Goal: Task Accomplishment & Management: Complete application form

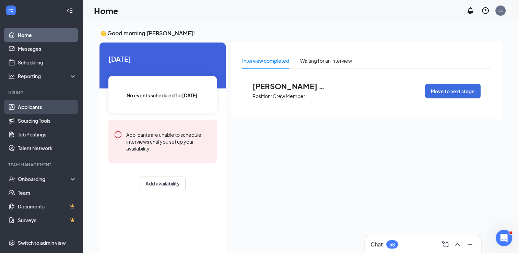
click at [33, 111] on link "Applicants" at bounding box center [47, 107] width 59 height 14
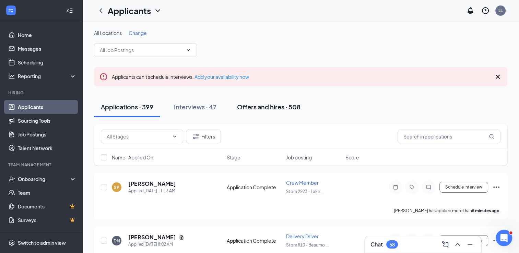
click at [255, 104] on div "Offers and hires · 508" at bounding box center [268, 107] width 63 height 9
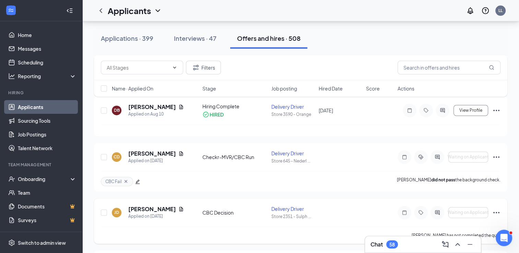
scroll to position [229, 0]
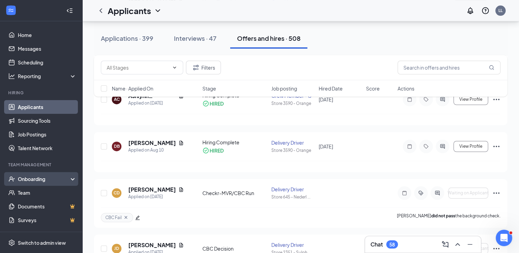
click at [52, 180] on div "Onboarding" at bounding box center [44, 179] width 53 height 7
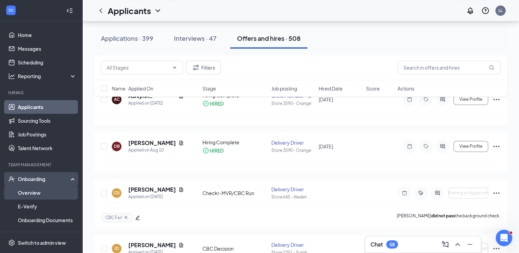
click at [37, 190] on link "Overview" at bounding box center [47, 193] width 59 height 14
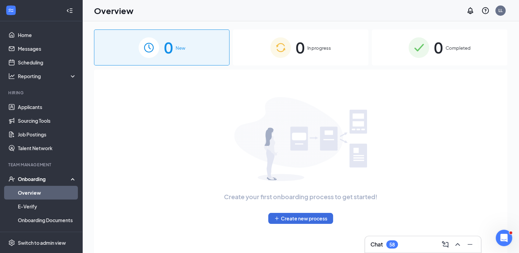
click at [305, 57] on span "0" at bounding box center [300, 48] width 9 height 24
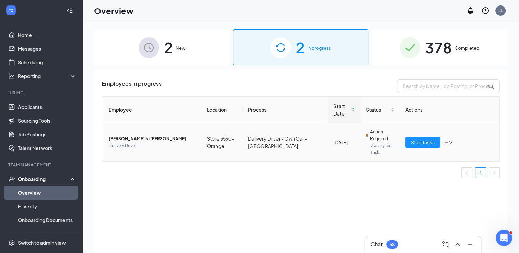
click at [167, 138] on span "[PERSON_NAME] Ni [PERSON_NAME]" at bounding box center [152, 139] width 87 height 7
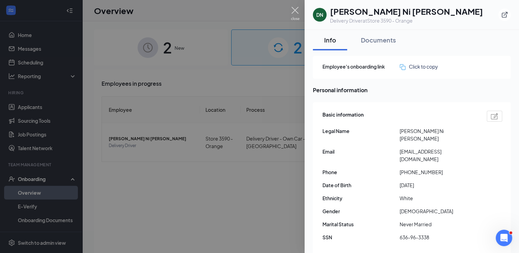
click at [299, 19] on img at bounding box center [295, 13] width 9 height 13
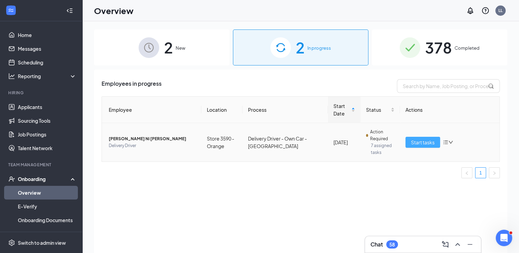
click at [411, 145] on span "Start tasks" at bounding box center [423, 143] width 24 height 8
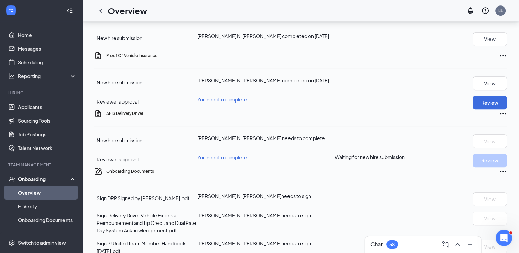
click at [379, 246] on h3 "Chat" at bounding box center [377, 245] width 12 height 8
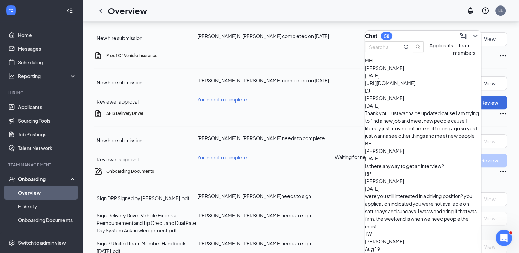
click at [453, 57] on div "Team members" at bounding box center [464, 49] width 22 height 15
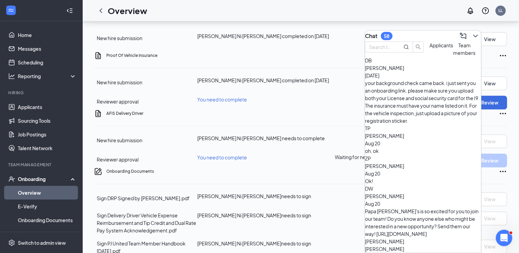
click at [412, 95] on div "your background check came back. i just sent you an onboarding link. please mak…" at bounding box center [423, 101] width 116 height 45
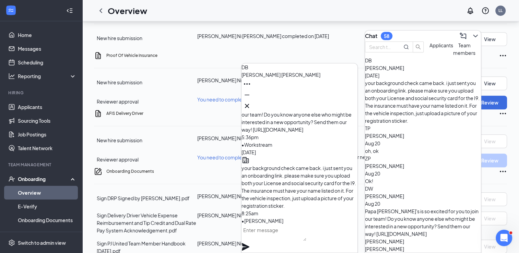
click at [284, 240] on textarea at bounding box center [274, 233] width 65 height 16
type textarea "i"
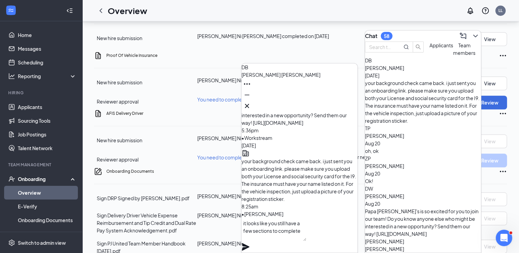
type textarea "it looks like you still have a few sections to complete"
click at [250, 243] on icon "Plane" at bounding box center [246, 247] width 8 height 8
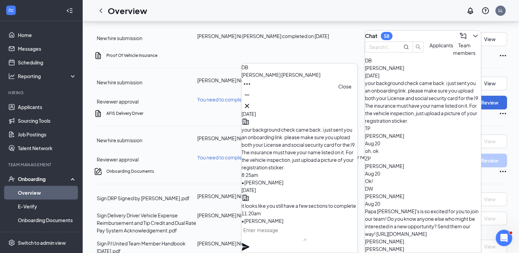
click at [251, 106] on icon "Cross" at bounding box center [247, 106] width 8 height 8
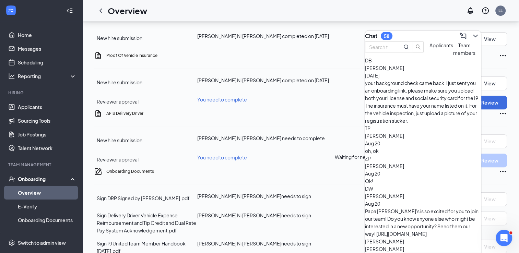
click at [348, 212] on div "Sign Delivery Driver Vehicle Expense Reimbursement and Tip Credit and Dual Rate…" at bounding box center [300, 223] width 413 height 23
click at [472, 35] on icon "ChevronDown" at bounding box center [476, 36] width 8 height 8
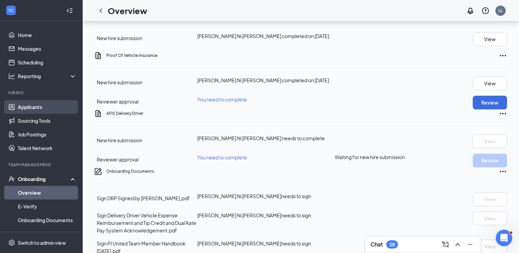
click at [18, 106] on link "Applicants" at bounding box center [47, 107] width 59 height 14
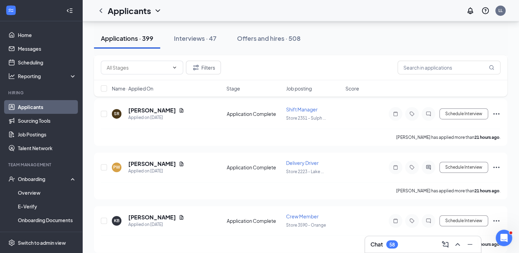
scroll to position [455, 0]
click at [32, 176] on div "Onboarding" at bounding box center [44, 179] width 53 height 7
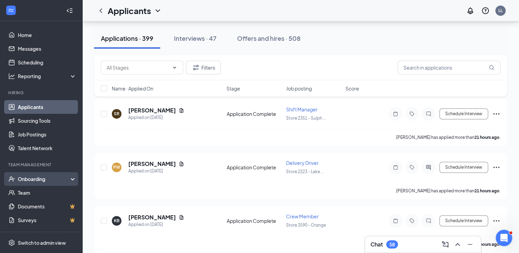
click at [38, 181] on div "Onboarding" at bounding box center [44, 179] width 53 height 7
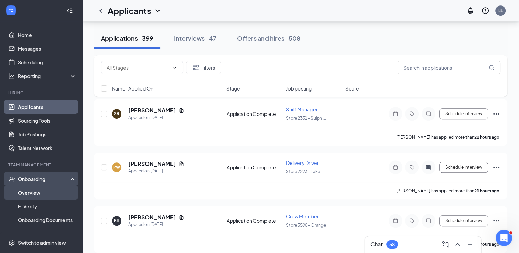
click at [38, 194] on link "Overview" at bounding box center [47, 193] width 59 height 14
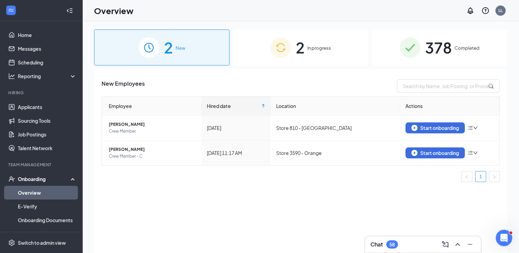
click at [297, 50] on span "2" at bounding box center [300, 48] width 9 height 24
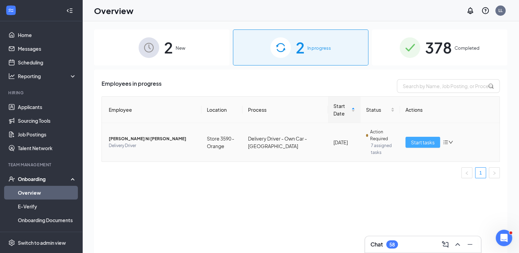
click at [415, 140] on span "Start tasks" at bounding box center [423, 143] width 24 height 8
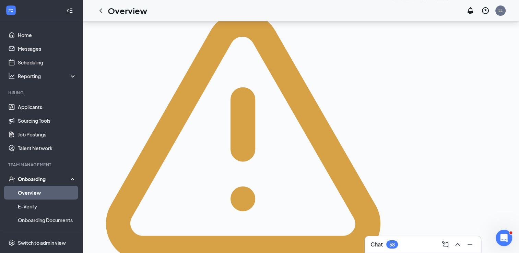
scroll to position [172, 0]
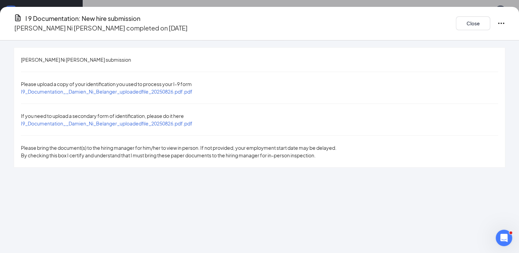
click at [193, 89] on span "I9_Documentation__Damien_Ni_Belanger_uploadedfile_20250826.pdf.pdf" at bounding box center [107, 92] width 172 height 6
click at [193, 120] on span "I9_Documentation__Damien_Ni_Belanger_uploadedfile_20250826.pdf.pdf" at bounding box center [107, 123] width 172 height 6
click at [456, 20] on button "Close" at bounding box center [473, 23] width 34 height 14
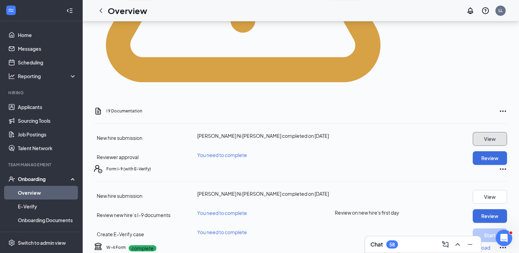
scroll to position [400, 0]
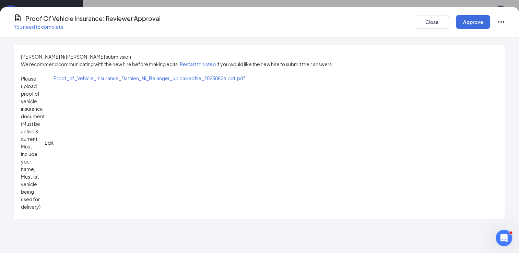
click at [245, 80] on span "Proof_of_Vehicle_Insurance_Damien_Ni_Belanger_uploadedfile_20250826.pdf.pdf" at bounding box center [150, 78] width 192 height 6
click at [415, 18] on button "Close" at bounding box center [432, 22] width 34 height 14
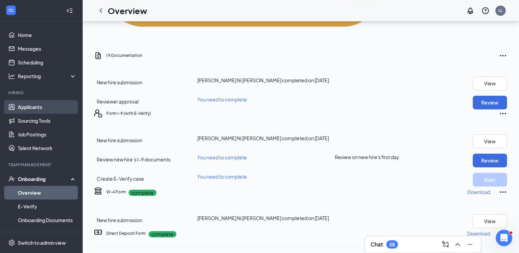
click at [34, 112] on link "Applicants" at bounding box center [47, 107] width 59 height 14
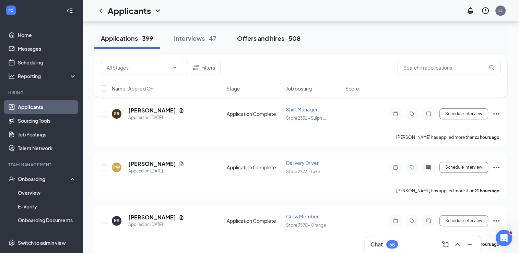
click at [260, 41] on div "Offers and hires · 508" at bounding box center [268, 38] width 63 height 9
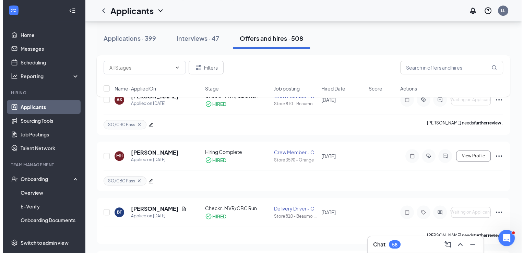
scroll to position [572, 0]
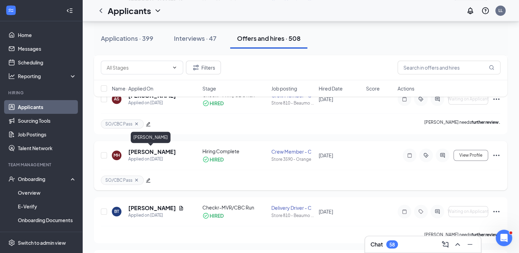
click at [152, 153] on h5 "[PERSON_NAME]" at bounding box center [152, 152] width 48 height 8
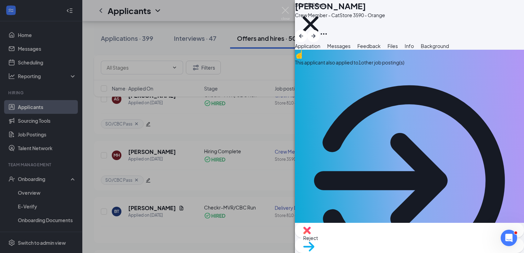
click at [449, 49] on span "Background" at bounding box center [435, 46] width 28 height 6
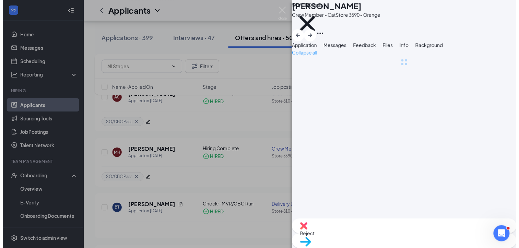
scroll to position [0, 28]
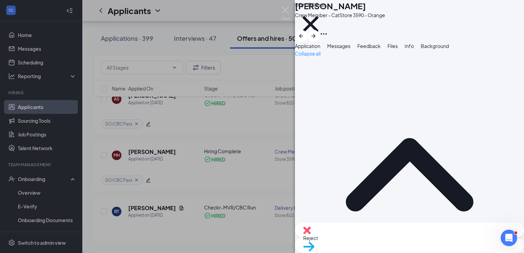
click at [289, 12] on img at bounding box center [285, 13] width 9 height 13
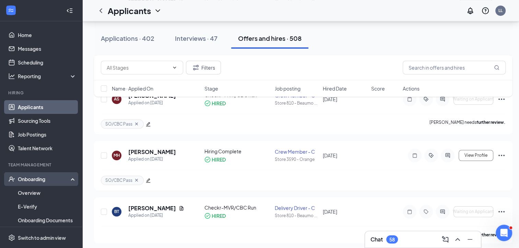
click at [34, 180] on div "Onboarding" at bounding box center [44, 179] width 53 height 7
click at [29, 181] on div "Onboarding" at bounding box center [44, 179] width 53 height 7
click at [25, 191] on link "Overview" at bounding box center [47, 193] width 59 height 14
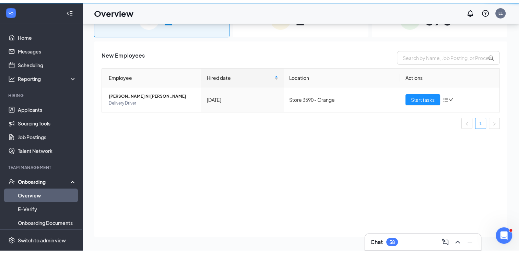
scroll to position [31, 0]
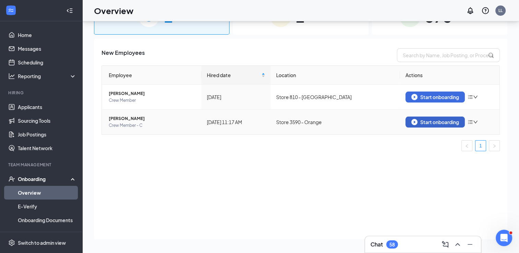
click at [431, 122] on div "Start onboarding" at bounding box center [436, 122] width 48 height 6
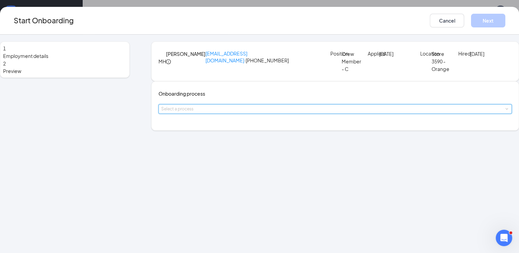
click at [289, 114] on div "Select a process" at bounding box center [336, 109] width 354 height 10
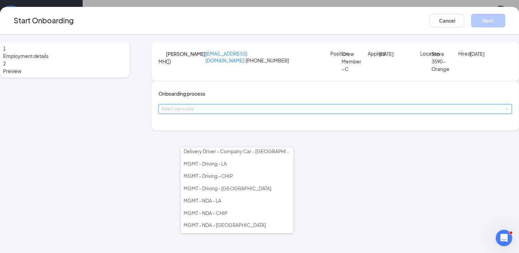
scroll to position [114, 0]
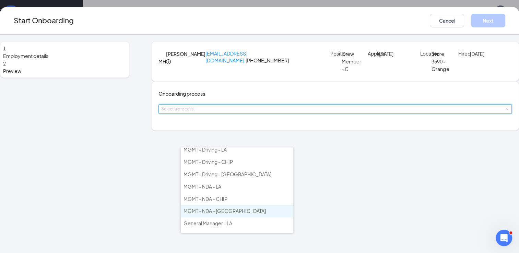
click at [217, 208] on span "MGMT - NDA - [GEOGRAPHIC_DATA]" at bounding box center [225, 211] width 82 height 6
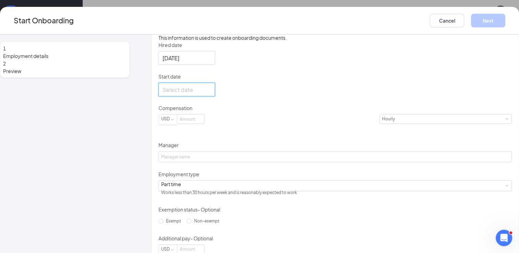
click at [210, 94] on input "Start date" at bounding box center [186, 89] width 47 height 9
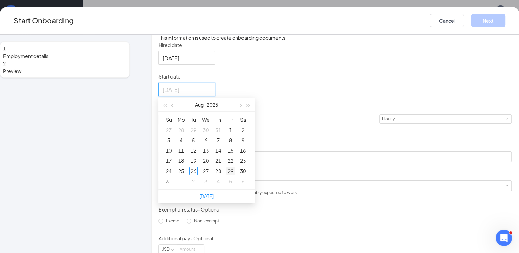
type input "[DATE]"
click at [235, 175] on div "29" at bounding box center [231, 171] width 8 height 8
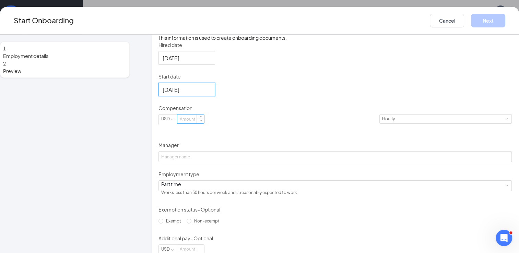
click at [204, 124] on input at bounding box center [190, 119] width 27 height 9
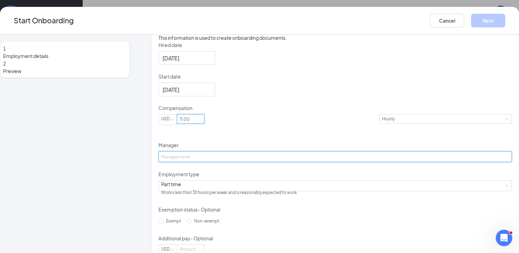
type input "11"
click at [198, 162] on input "Manager" at bounding box center [336, 156] width 354 height 11
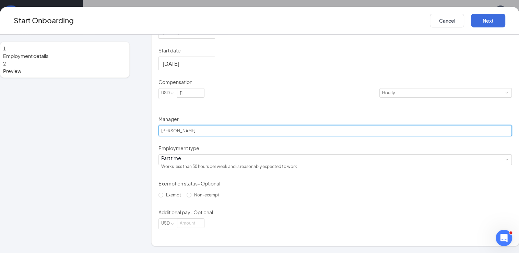
scroll to position [181, 0]
type input "[PERSON_NAME]"
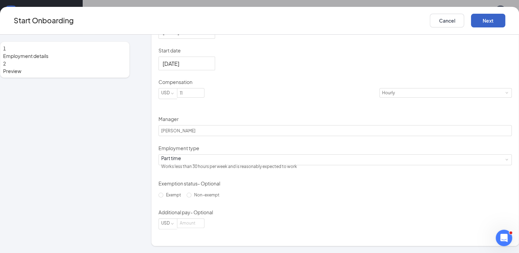
click at [471, 22] on button "Next" at bounding box center [488, 21] width 34 height 14
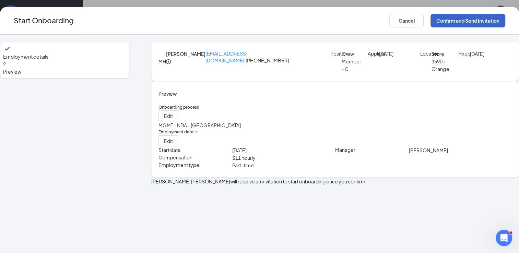
click at [431, 20] on button "Confirm and Send Invitation" at bounding box center [468, 21] width 75 height 14
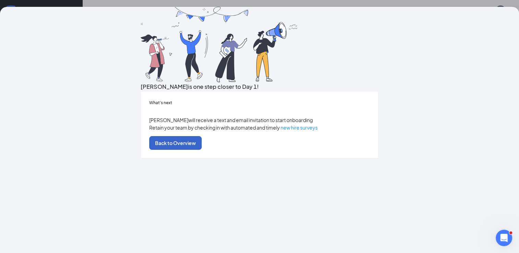
click at [202, 150] on button "Back to Overview" at bounding box center [175, 143] width 53 height 14
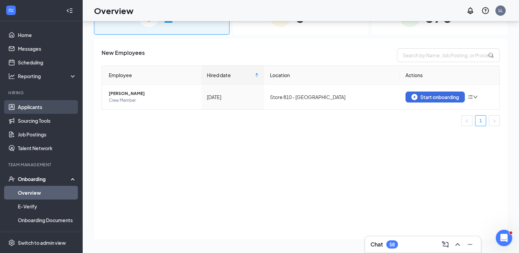
click at [35, 106] on link "Applicants" at bounding box center [47, 107] width 59 height 14
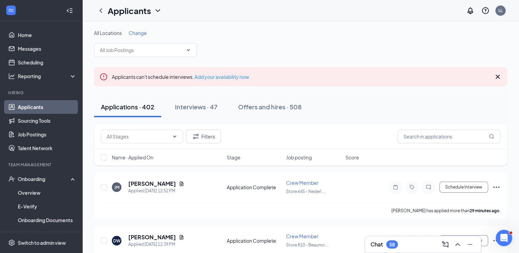
click at [380, 245] on h3 "Chat" at bounding box center [377, 245] width 12 height 8
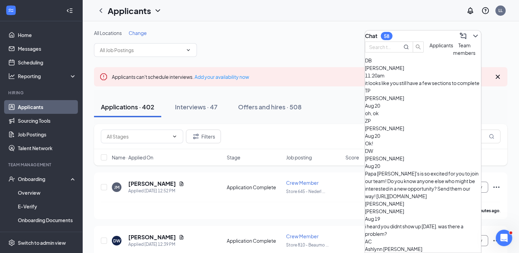
click at [430, 48] on span "Applicants" at bounding box center [442, 45] width 24 height 6
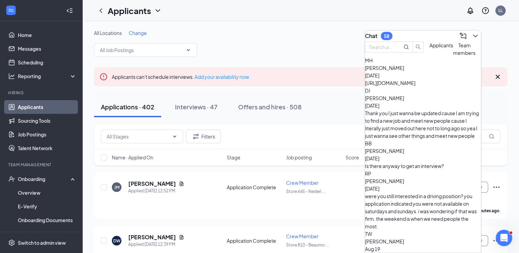
click at [453, 56] on span "Team members" at bounding box center [464, 49] width 22 height 14
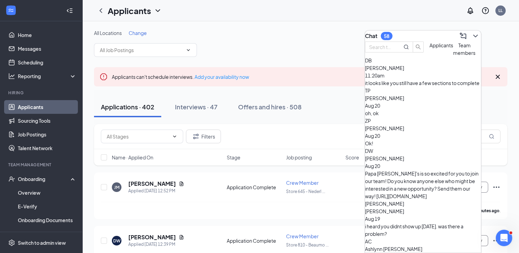
click at [430, 48] on span "Applicants" at bounding box center [442, 45] width 24 height 6
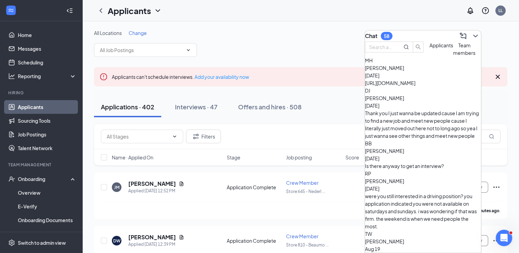
click at [404, 71] on span "[PERSON_NAME]" at bounding box center [384, 68] width 39 height 6
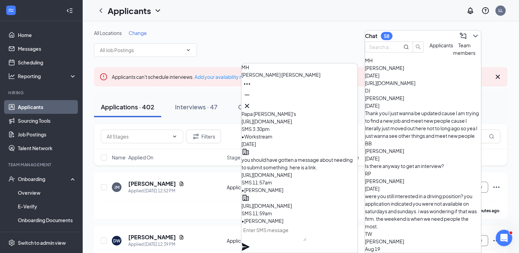
click at [264, 236] on textarea at bounding box center [274, 233] width 65 height 16
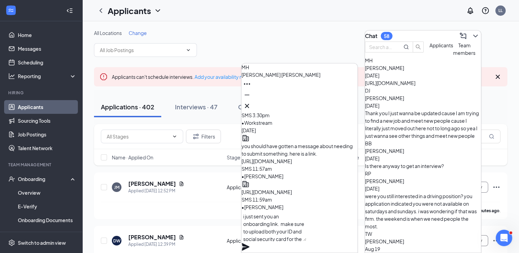
type textarea "i just sent you an onboarding link. make sure to upload both your ID and social…"
click at [250, 243] on icon "Plane" at bounding box center [246, 247] width 8 height 8
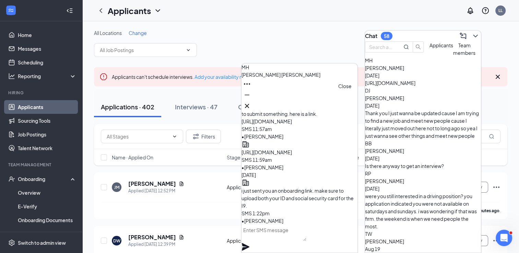
click at [251, 105] on icon "Cross" at bounding box center [247, 106] width 8 height 8
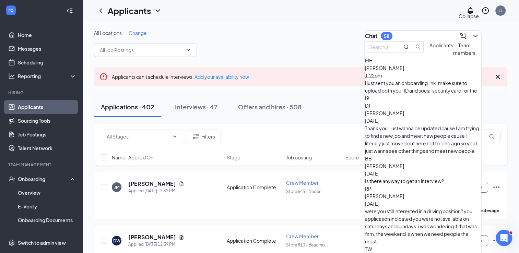
click at [472, 32] on icon "ChevronDown" at bounding box center [476, 36] width 8 height 8
